Goal: Transaction & Acquisition: Subscribe to service/newsletter

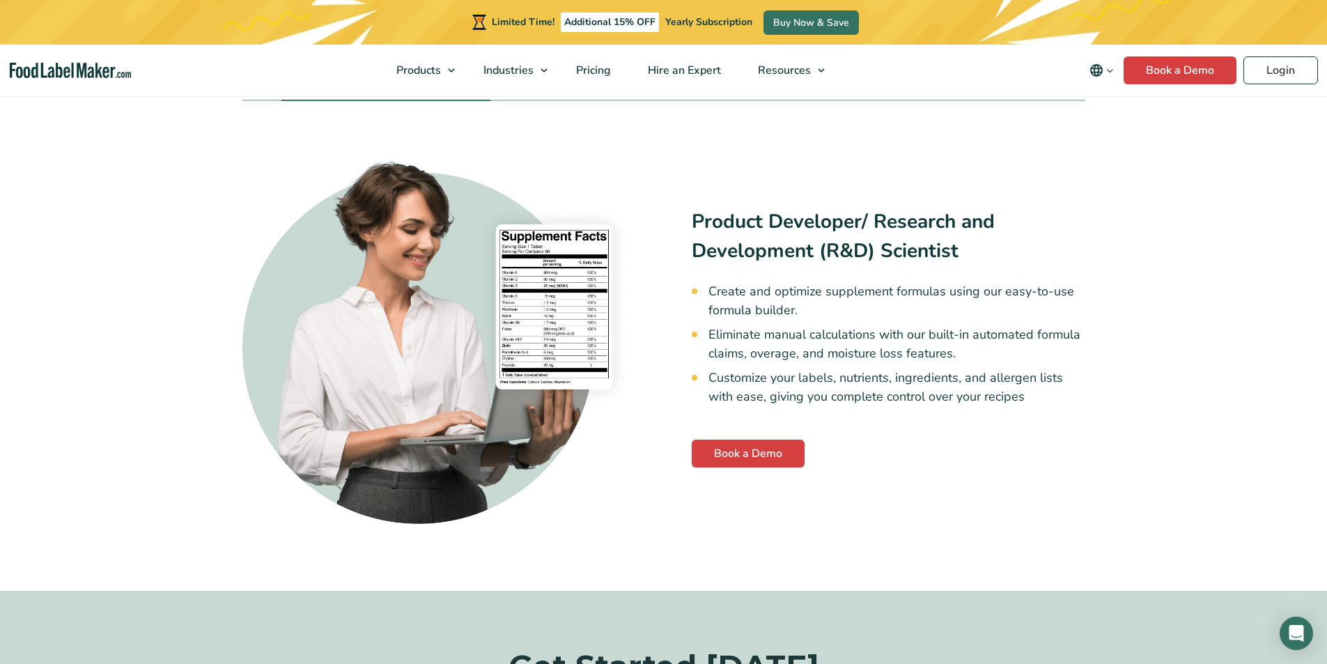
scroll to position [3430, 0]
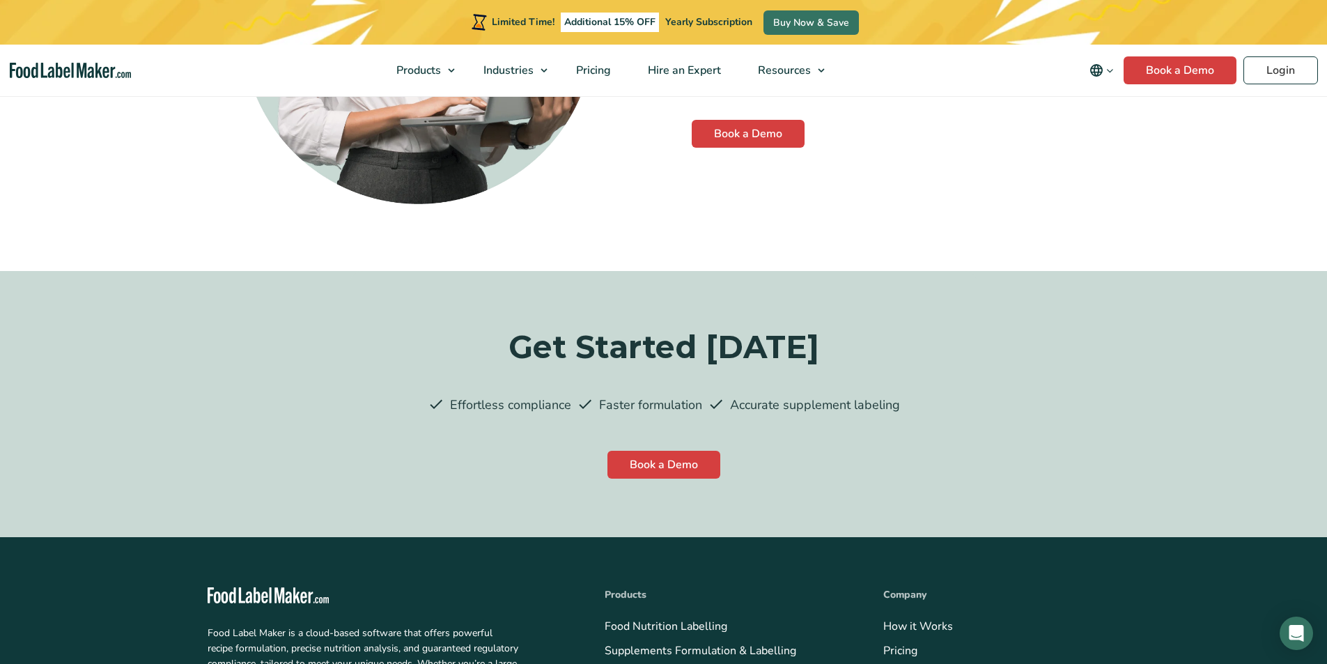
click at [883, 643] on link "Pricing" at bounding box center [900, 650] width 34 height 15
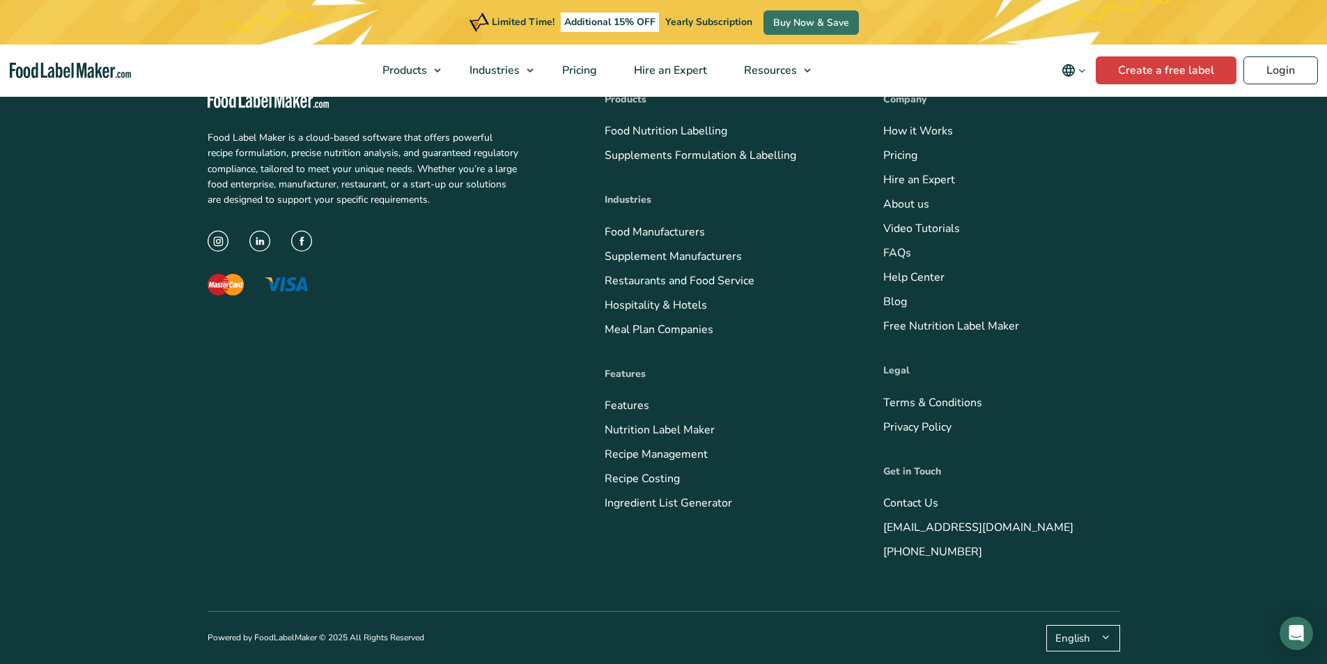
scroll to position [6810, 0]
click at [529, 94] on nav "Products Food Nutrition Labelling Supplements Formulation & Labelling Industrie…" at bounding box center [663, 71] width 1327 height 52
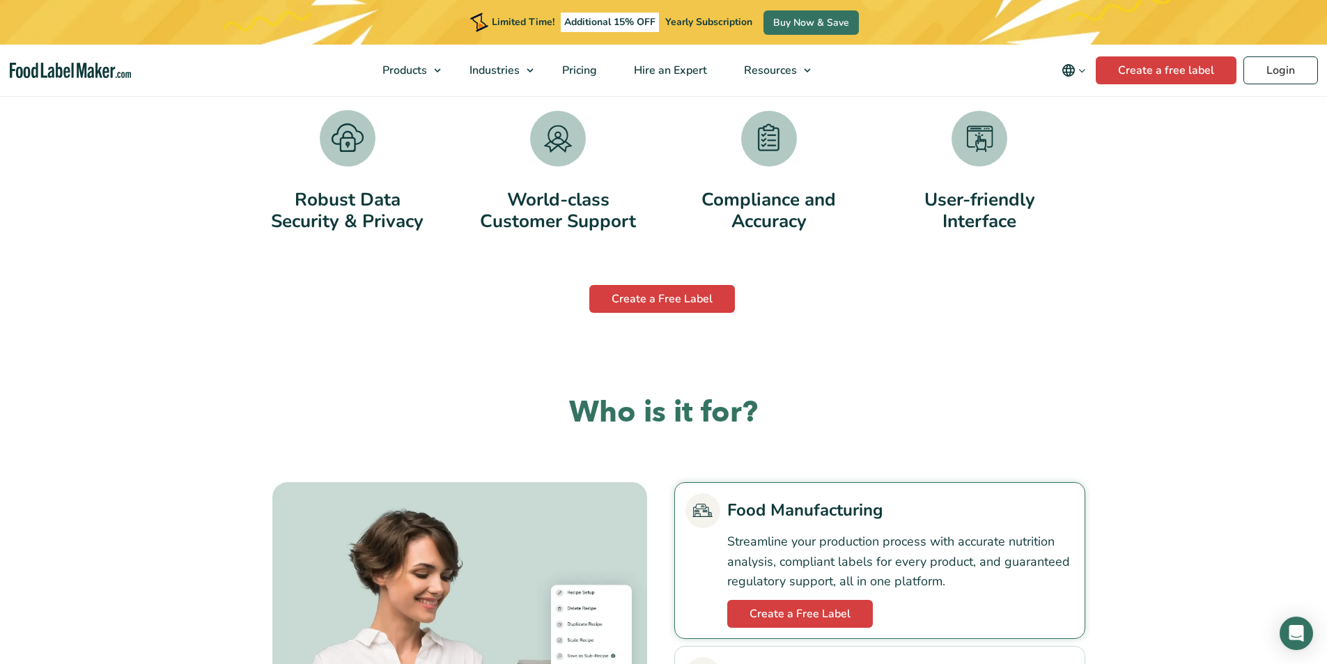
scroll to position [2471, 0]
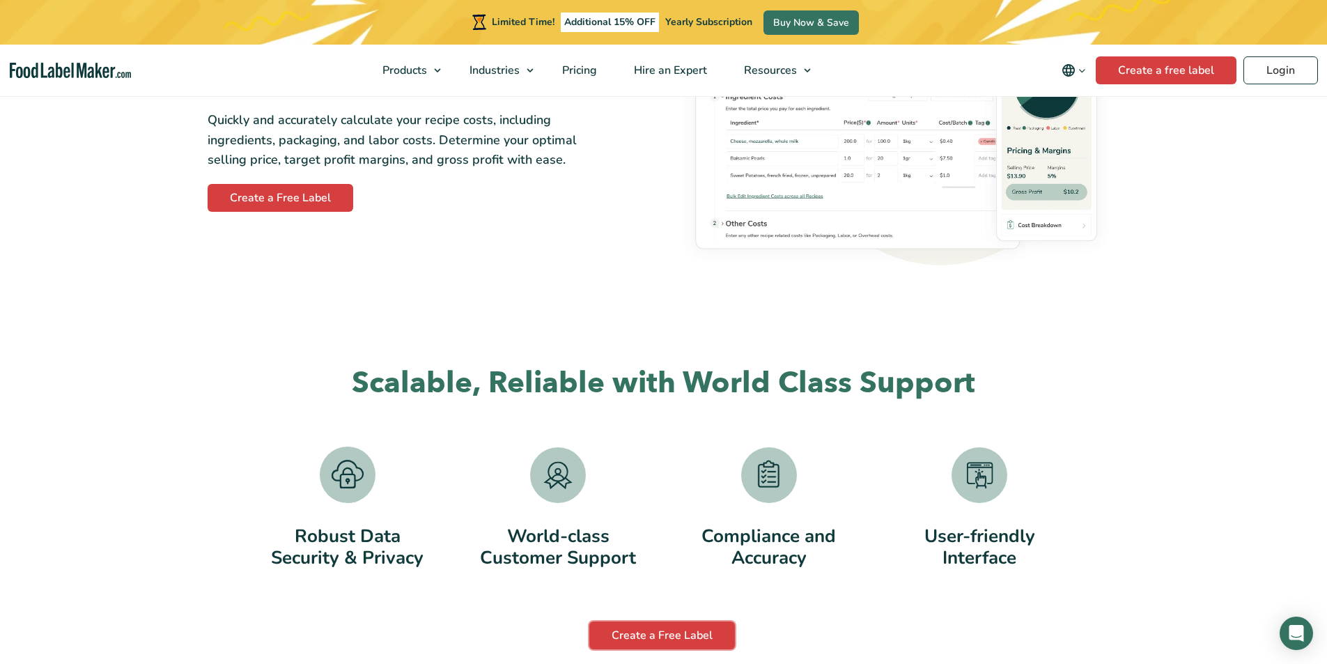
click at [589, 621] on link "Create a Free Label" at bounding box center [662, 635] width 146 height 28
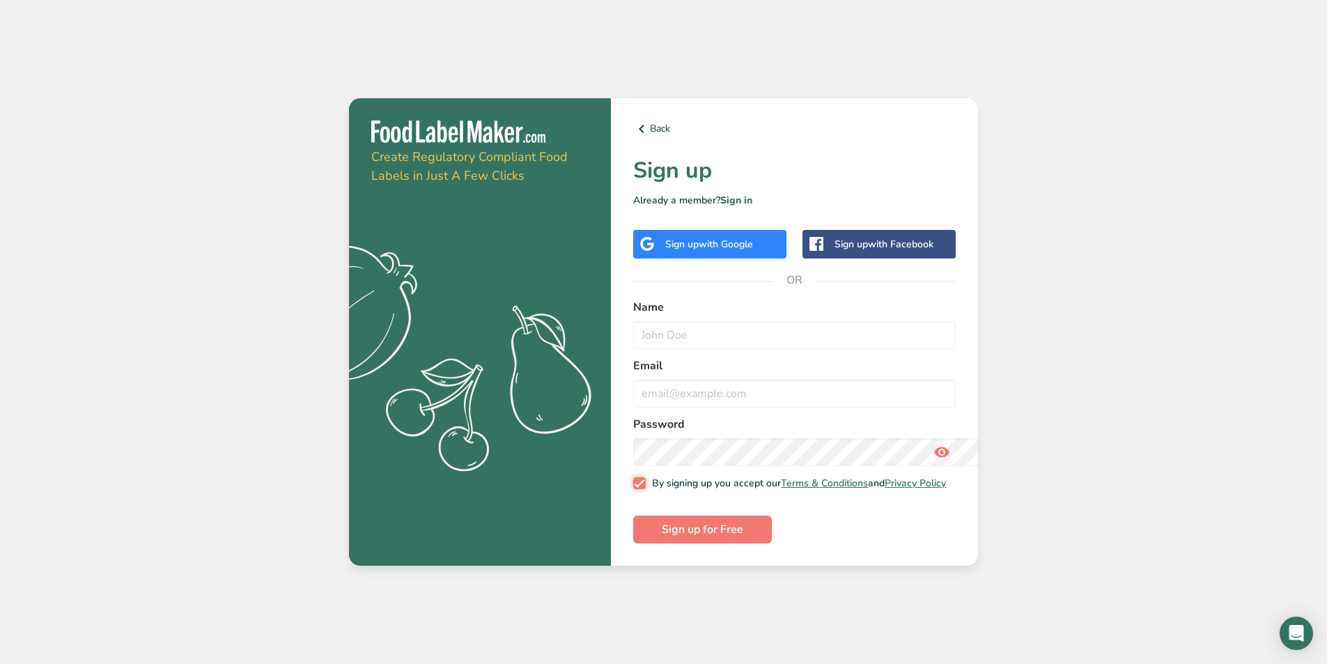
click at [633, 479] on input "By signing up you accept our Terms & Conditions and Privacy Policy" at bounding box center [637, 483] width 9 height 9
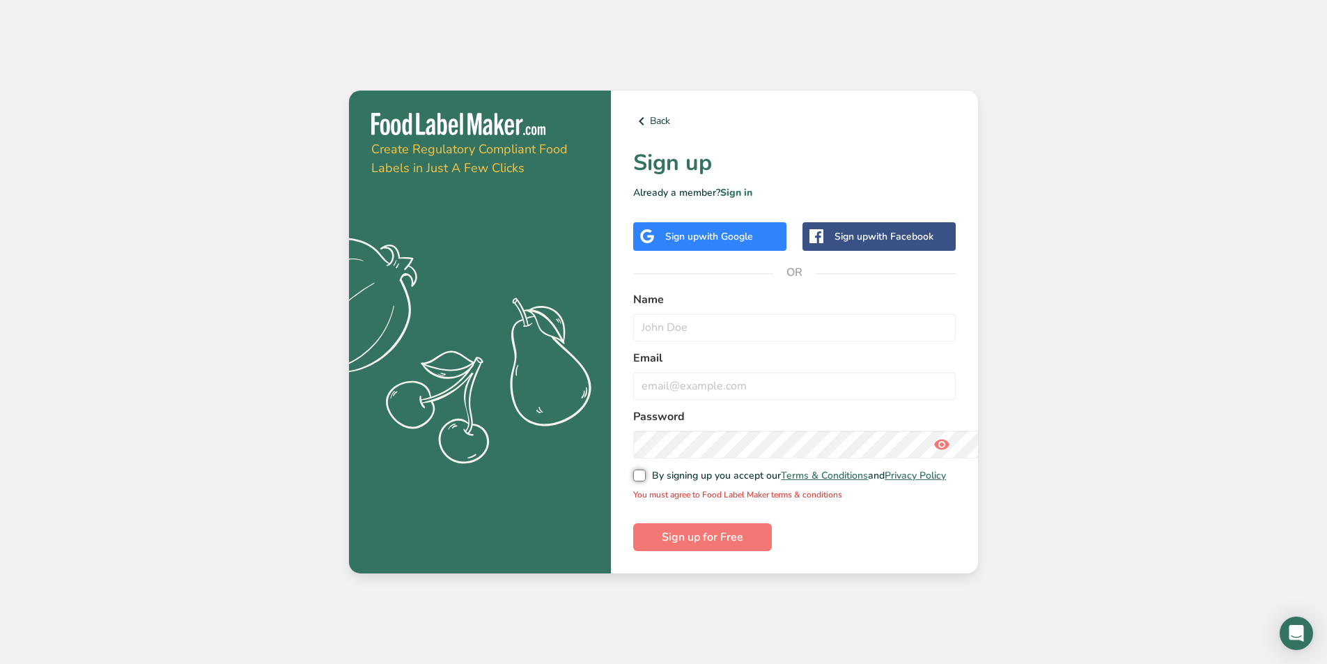
scroll to position [144, 0]
click at [633, 471] on input "By signing up you accept our Terms & Conditions and Privacy Policy" at bounding box center [637, 475] width 9 height 9
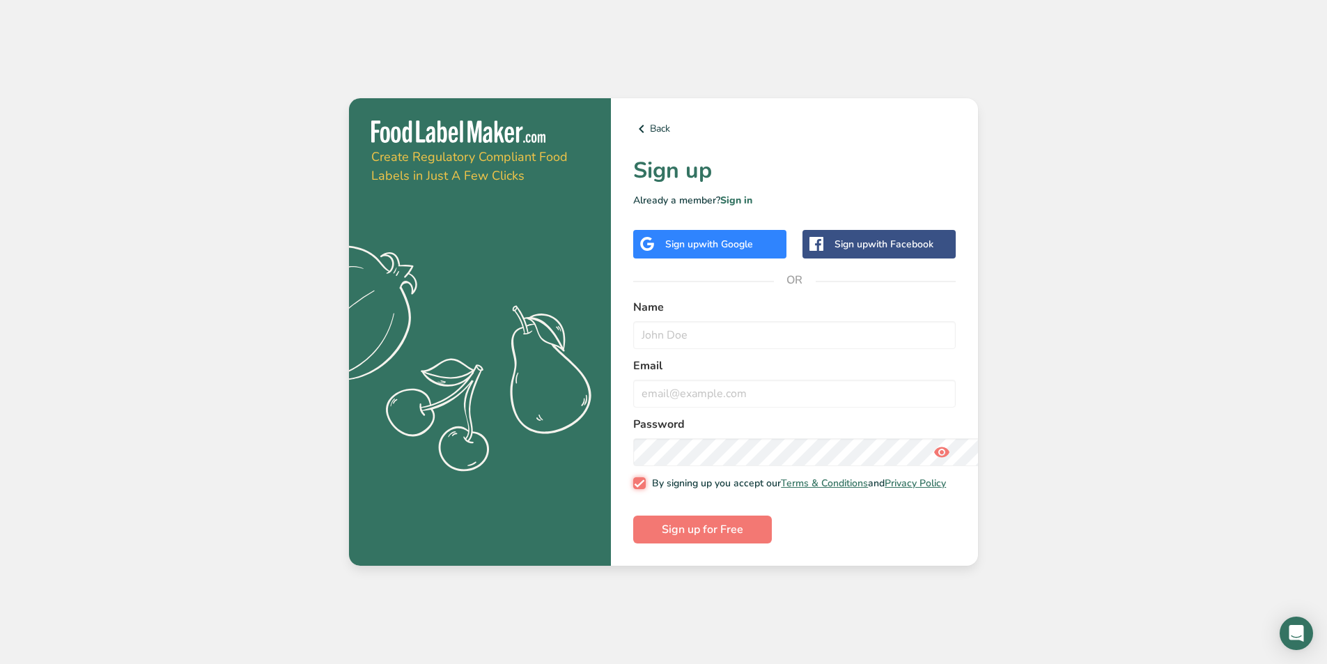
scroll to position [0, 0]
click at [633, 479] on input "By signing up you accept our Terms & Conditions and Privacy Policy" at bounding box center [637, 483] width 9 height 9
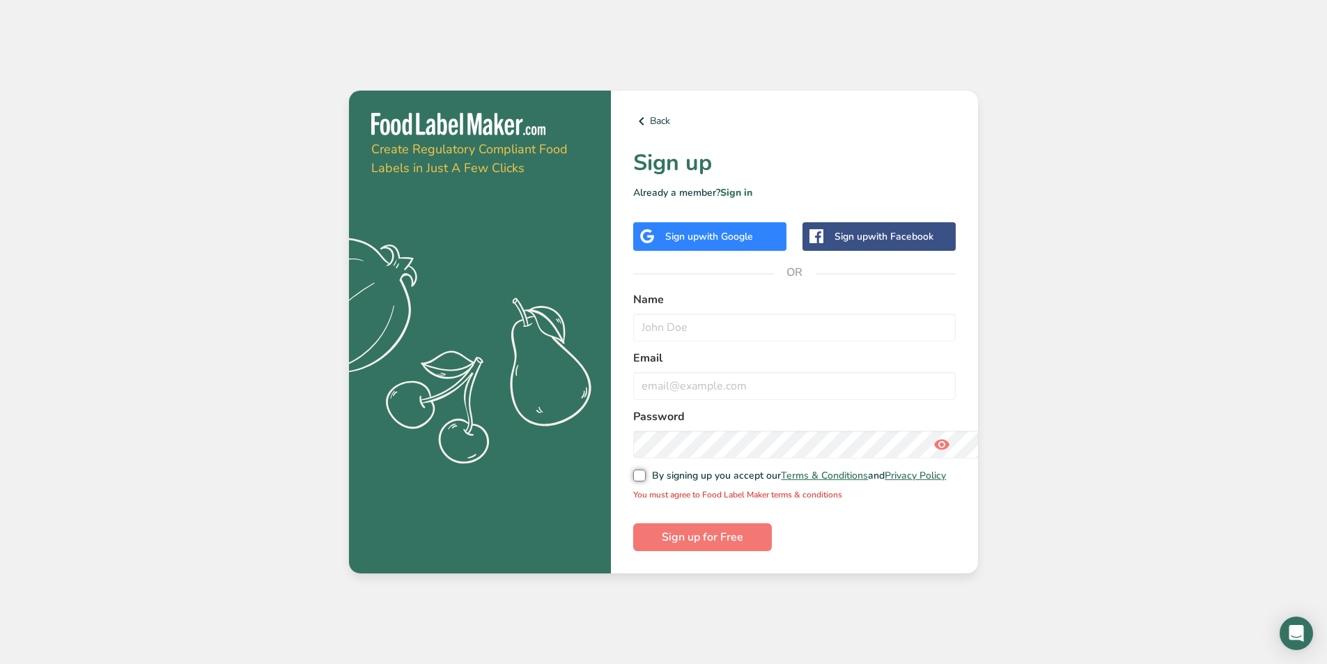
scroll to position [235, 0]
click at [633, 471] on input "By signing up you accept our Terms & Conditions and Privacy Policy" at bounding box center [637, 475] width 9 height 9
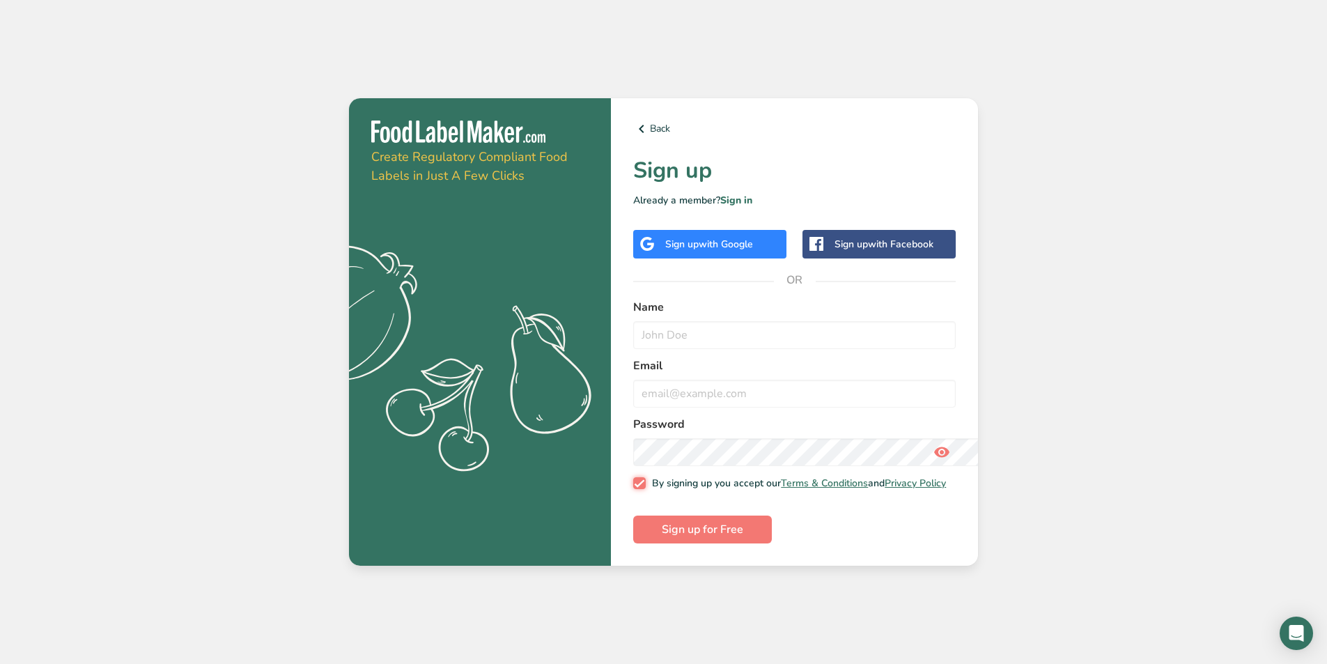
scroll to position [0, 0]
click at [633, 479] on input "By signing up you accept our Terms & Conditions and Privacy Policy" at bounding box center [637, 483] width 9 height 9
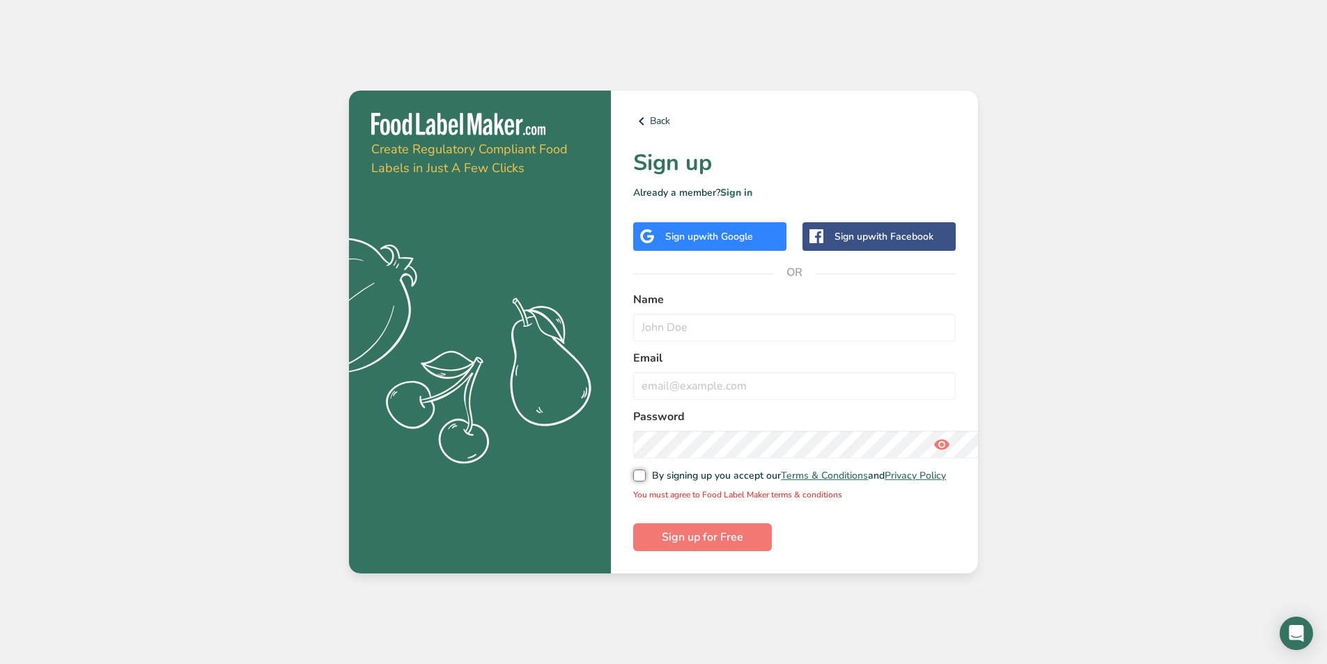
scroll to position [177, 0]
click at [633, 471] on input "By signing up you accept our Terms & Conditions and Privacy Policy" at bounding box center [637, 475] width 9 height 9
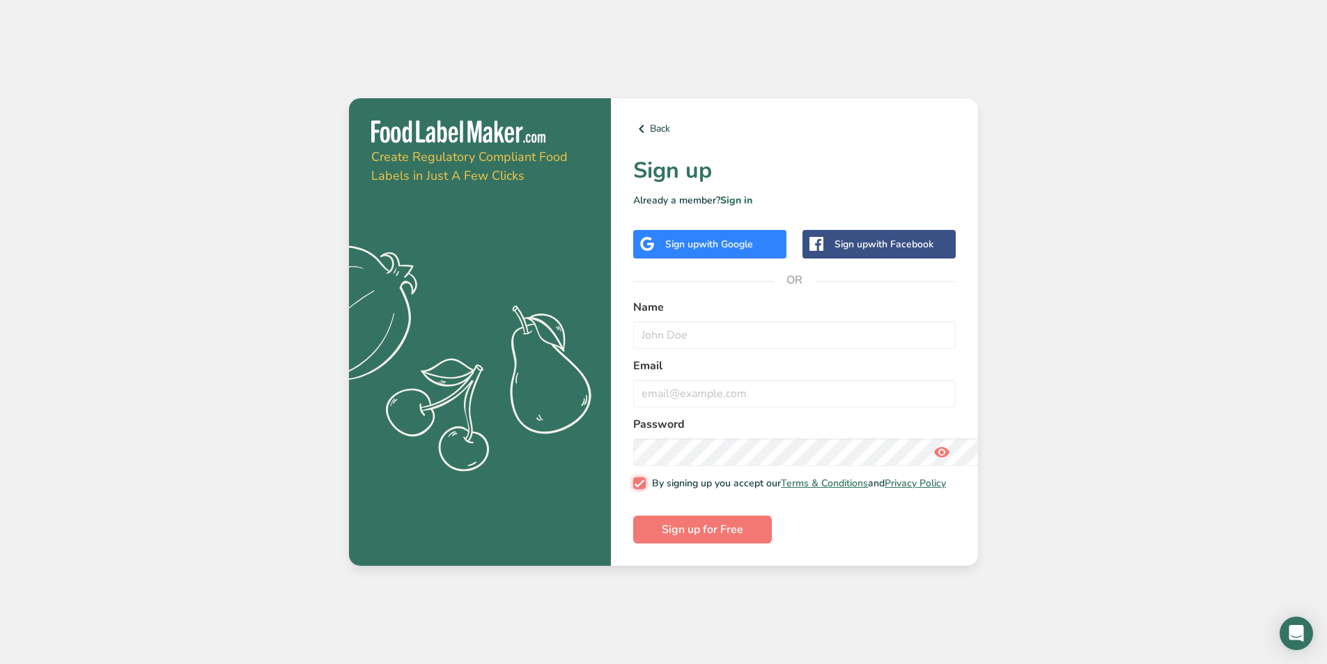
scroll to position [0, 0]
click at [633, 479] on input "By signing up you accept our Terms & Conditions and Privacy Policy" at bounding box center [637, 483] width 9 height 9
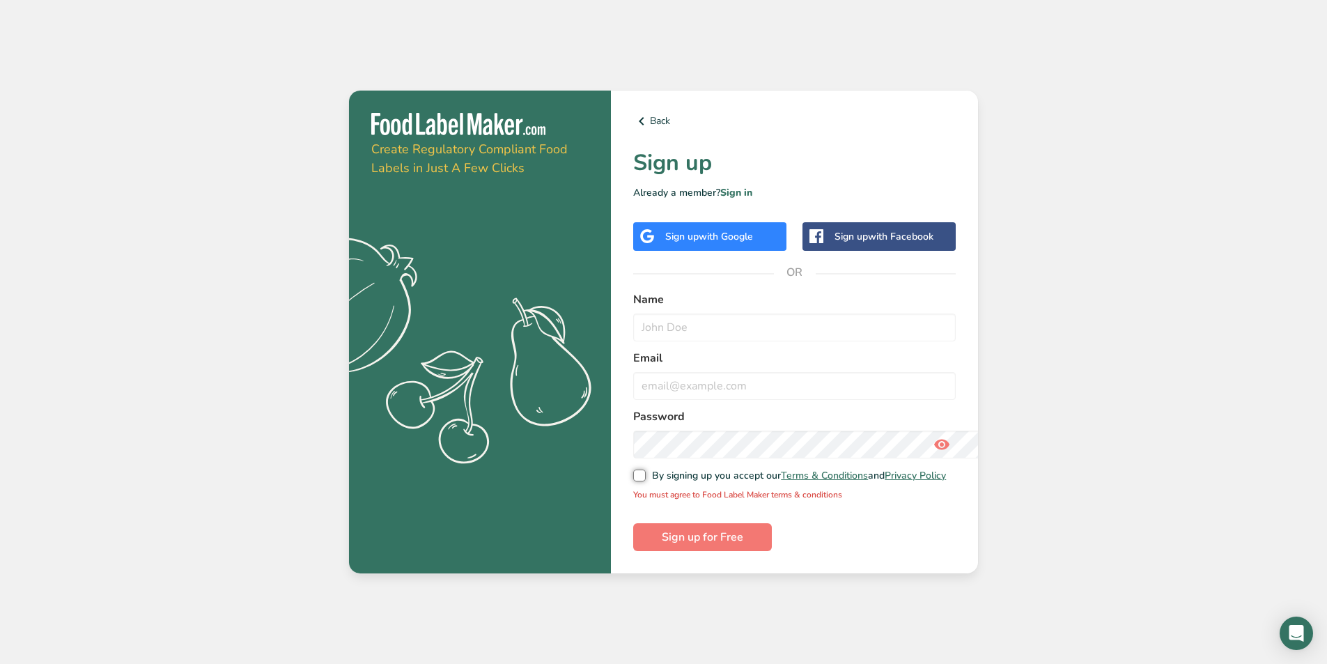
scroll to position [218, 0]
click at [633, 471] on input "By signing up you accept our Terms & Conditions and Privacy Policy" at bounding box center [637, 475] width 9 height 9
checkbox input "true"
